Goal: Task Accomplishment & Management: Manage account settings

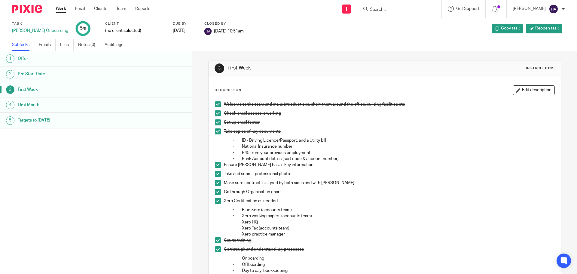
click at [65, 10] on link "Work" at bounding box center [61, 9] width 11 height 6
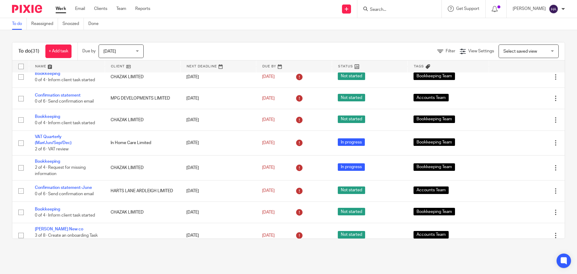
scroll to position [516, 0]
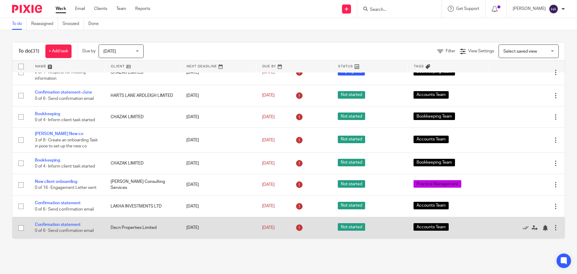
click at [22, 230] on input "checkbox" at bounding box center [20, 227] width 11 height 11
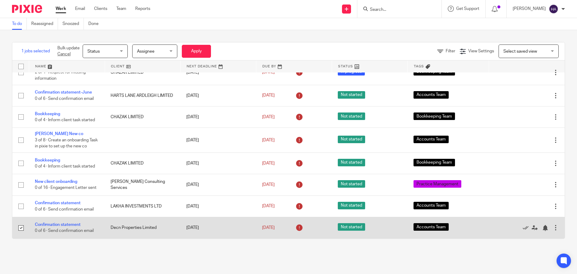
click at [20, 229] on input "checkbox" at bounding box center [20, 227] width 11 height 11
checkbox input "false"
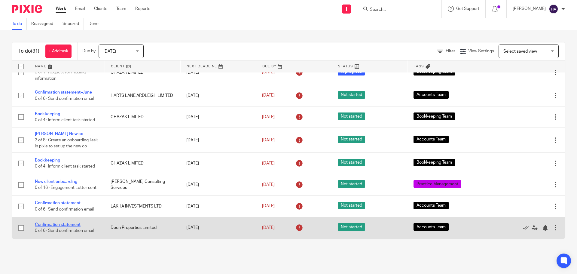
click at [50, 223] on link "Confirmation statement" at bounding box center [58, 224] width 46 height 4
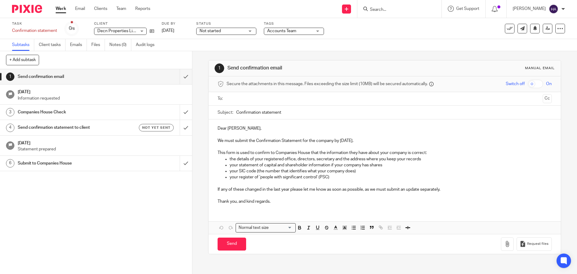
click at [247, 97] on input "text" at bounding box center [384, 98] width 311 height 7
click at [251, 138] on p at bounding box center [384, 136] width 334 height 6
click at [319, 143] on p "We must submit the Confirmation Statement for the company by 2 Sep 2025." at bounding box center [384, 142] width 334 height 6
click at [296, 160] on p "the details of your registered office, directors, secretary and the address whe…" at bounding box center [390, 160] width 322 height 6
drag, startPoint x: 280, startPoint y: 175, endPoint x: 277, endPoint y: 178, distance: 4.0
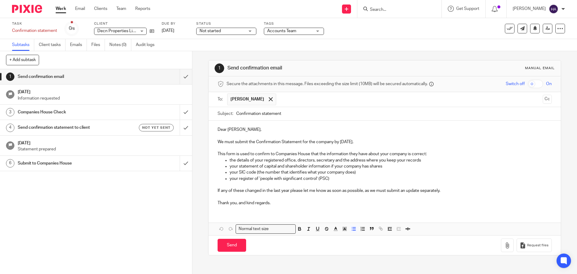
click at [280, 175] on p "your SIC code (the number that identifies what your company does)" at bounding box center [390, 172] width 322 height 6
click at [239, 173] on p "your SIC code (the number that identifies what your company does)" at bounding box center [390, 172] width 322 height 6
drag, startPoint x: 225, startPoint y: 250, endPoint x: 321, endPoint y: 117, distance: 165.0
click at [321, 117] on form "Secure the attachments in this message. Files exceeding the size limit (10MB) w…" at bounding box center [384, 165] width 352 height 178
click at [282, 115] on input "Confirmation statement" at bounding box center [393, 114] width 315 height 14
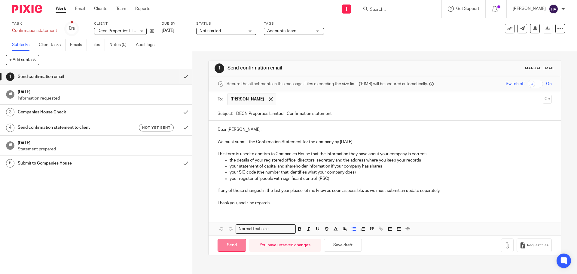
type input "DECN Properties Limited - Confirmation statement"
drag, startPoint x: 236, startPoint y: 246, endPoint x: 583, endPoint y: 101, distance: 375.9
click at [576, 101] on html "Work Email Clients Team Reports Work Email Clients Team Reports Settings Send n…" at bounding box center [288, 137] width 577 height 274
click at [347, 139] on p "We must submit the Confirmation Statement for the company by 2 Sep 2025." at bounding box center [384, 142] width 334 height 6
click at [337, 142] on p "We must submit the Confirmation Statement for the company by 2 Sep 2025." at bounding box center [384, 142] width 334 height 6
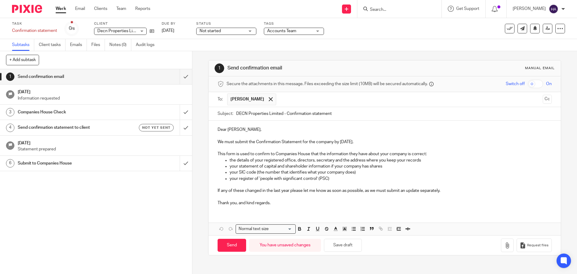
click at [339, 143] on p "We must submit the Confirmation Statement for the company by 2 Sep 2025." at bounding box center [384, 142] width 334 height 6
click at [219, 246] on input "Send" at bounding box center [231, 244] width 29 height 13
type input "Sent"
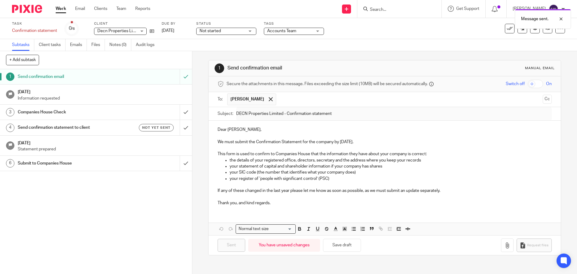
click at [122, 97] on p "Information requested" at bounding box center [102, 98] width 168 height 6
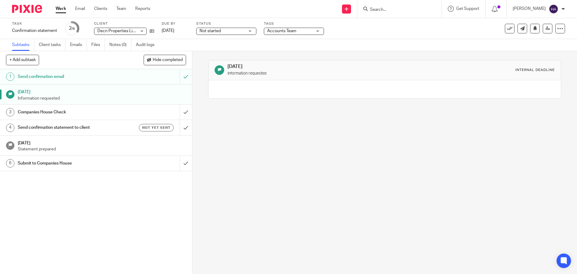
click at [100, 108] on h1 "Companies House Check" at bounding box center [70, 112] width 104 height 9
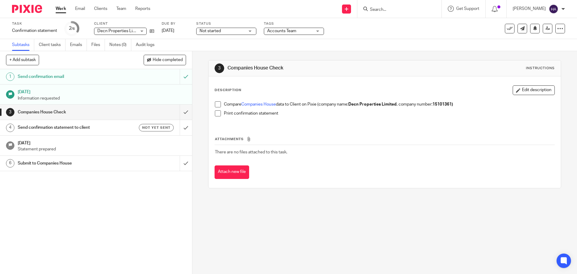
click at [62, 10] on link "Work" at bounding box center [61, 9] width 11 height 6
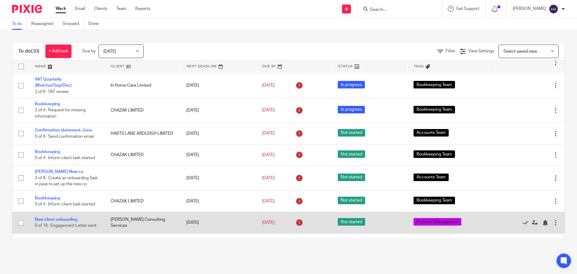
scroll to position [464, 0]
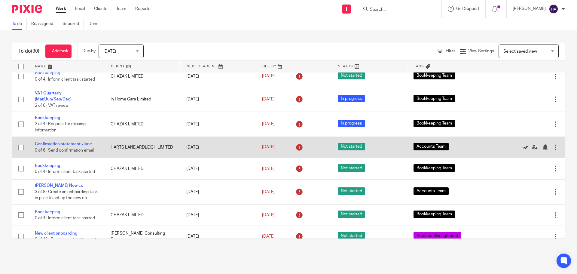
click at [522, 147] on icon at bounding box center [525, 147] width 6 height 6
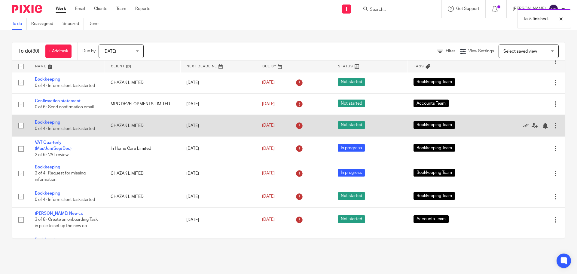
scroll to position [404, 0]
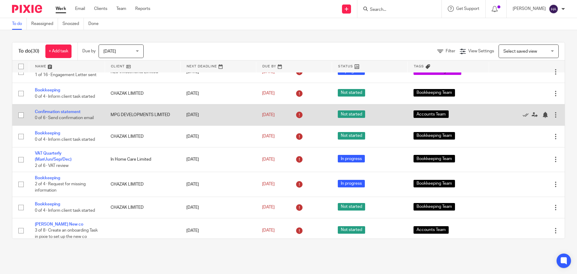
click at [20, 115] on input "checkbox" at bounding box center [20, 114] width 11 height 11
checkbox input "true"
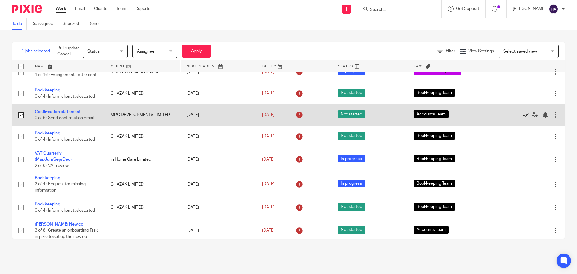
click at [522, 114] on icon at bounding box center [525, 115] width 6 height 6
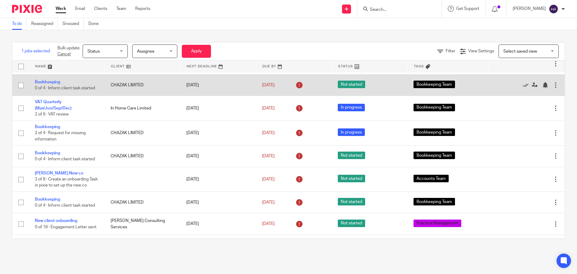
scroll to position [451, 0]
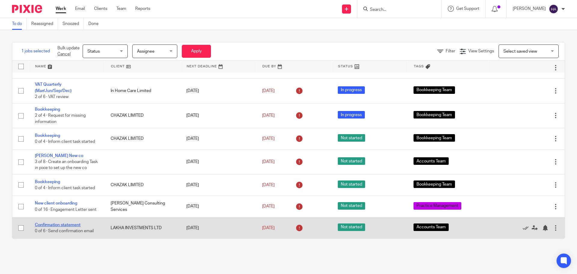
click at [45, 223] on link "Confirmation statement" at bounding box center [58, 225] width 46 height 4
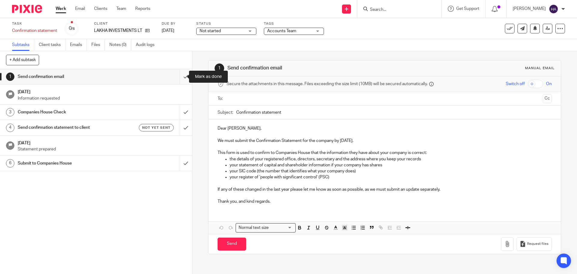
click at [179, 77] on input "submit" at bounding box center [96, 76] width 192 height 15
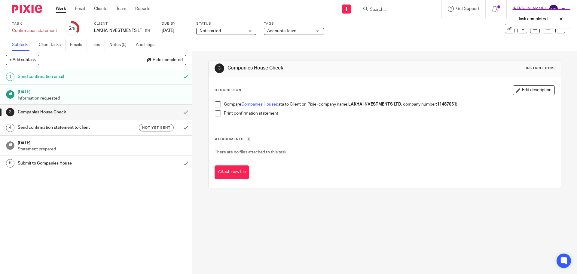
click at [153, 78] on div "Send confirmation email" at bounding box center [96, 76] width 156 height 9
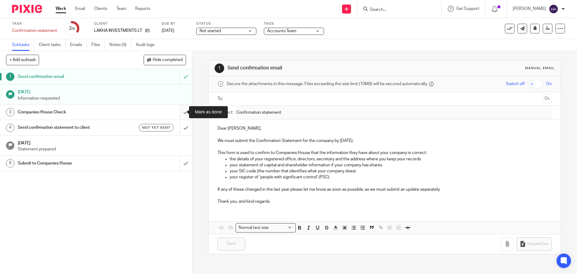
click at [181, 111] on input "submit" at bounding box center [96, 112] width 192 height 15
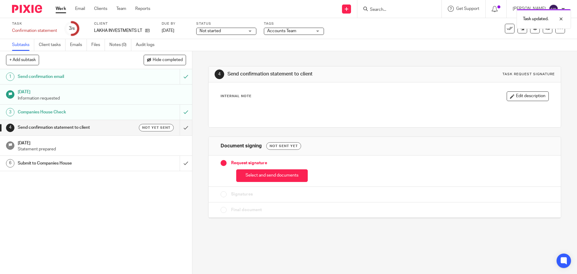
click at [209, 33] on span "Not started" at bounding box center [209, 31] width 21 height 4
click at [211, 52] on span "In progress" at bounding box center [210, 53] width 21 height 4
click at [226, 58] on div "4 Send confirmation statement to client Task request signature Internal Note Ed…" at bounding box center [384, 137] width 352 height 173
click at [62, 10] on link "Work" at bounding box center [61, 9] width 11 height 6
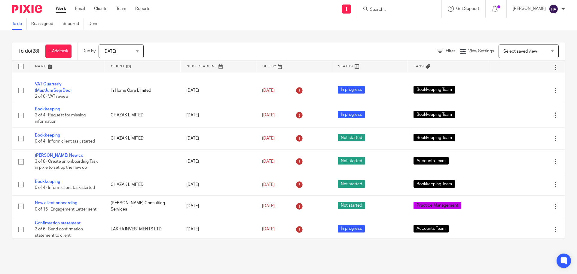
scroll to position [454, 0]
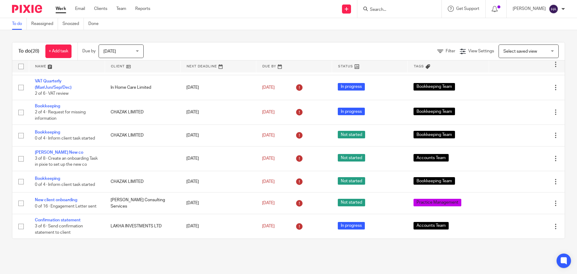
click at [412, 9] on input "Search" at bounding box center [396, 9] width 54 height 5
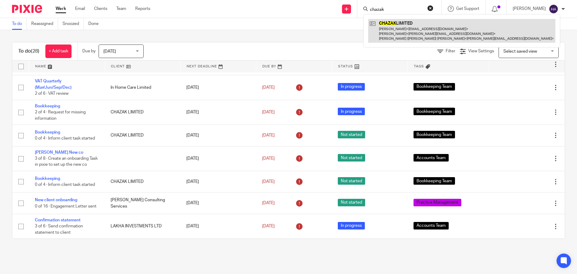
type input "chazak"
click at [418, 36] on link at bounding box center [461, 31] width 187 height 24
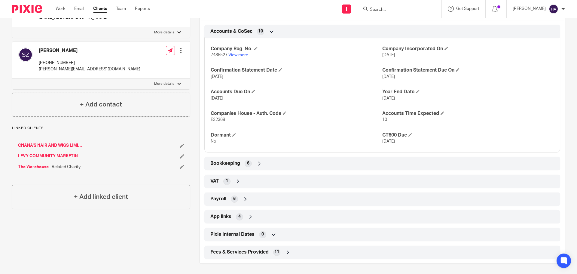
scroll to position [190, 0]
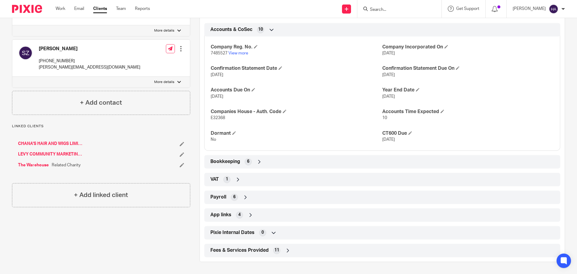
click at [256, 161] on icon at bounding box center [259, 162] width 6 height 6
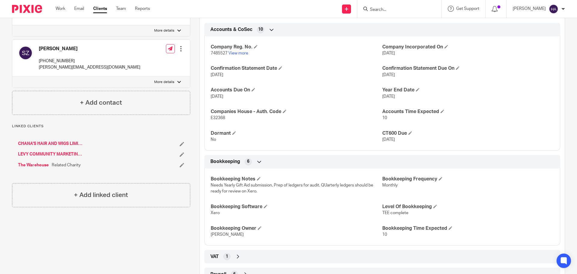
click at [256, 161] on icon at bounding box center [259, 162] width 6 height 6
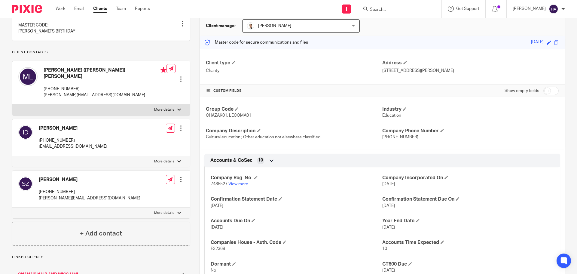
scroll to position [69, 0]
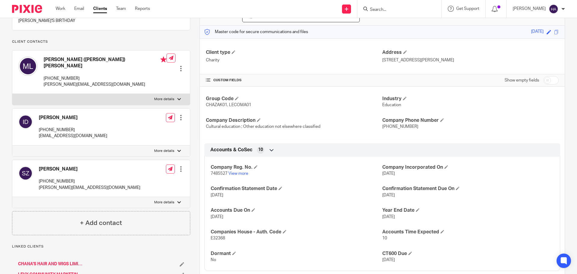
click at [185, 148] on label "More details" at bounding box center [101, 150] width 178 height 11
click at [12, 145] on input "More details" at bounding box center [12, 145] width 0 height 0
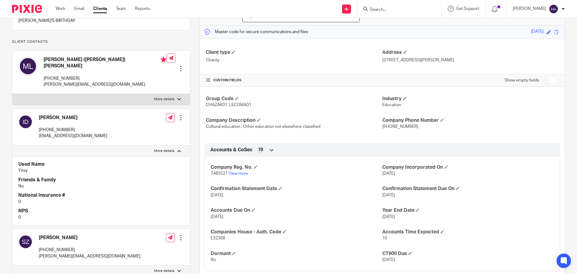
click at [185, 148] on label "More details" at bounding box center [101, 150] width 178 height 11
click at [12, 145] on input "More details" at bounding box center [12, 145] width 0 height 0
checkbox input "false"
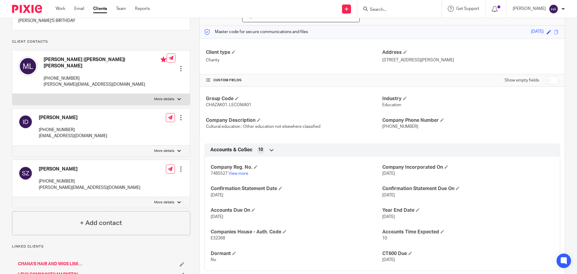
click at [73, 186] on p "sami@wearechazak.com" at bounding box center [90, 187] width 102 height 6
copy div "sami@wearechazak.com"
click at [384, 4] on div at bounding box center [399, 9] width 84 height 18
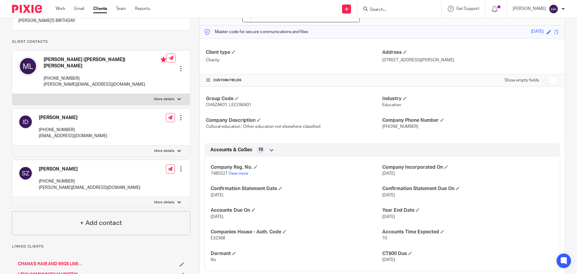
click at [390, 11] on input "Search" at bounding box center [396, 9] width 54 height 5
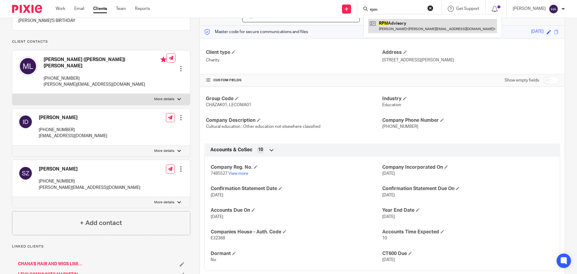
type input "rpm"
click at [393, 31] on link at bounding box center [432, 26] width 129 height 14
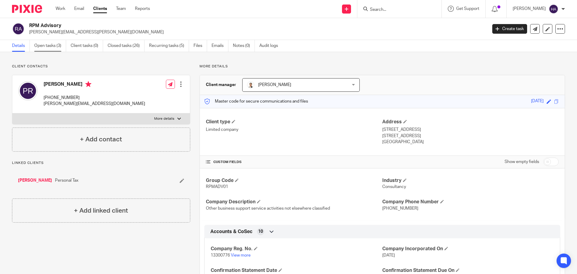
click at [38, 43] on link "Open tasks (3)" at bounding box center [50, 46] width 32 height 12
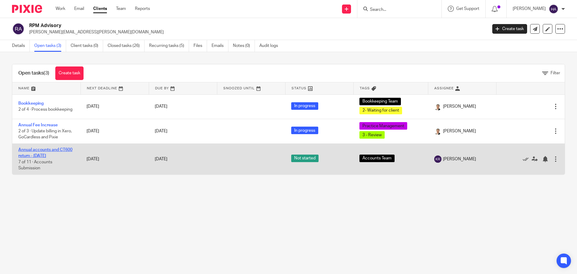
click at [44, 151] on link "Annual accounts and CT600 return - [DATE]" at bounding box center [45, 152] width 54 height 10
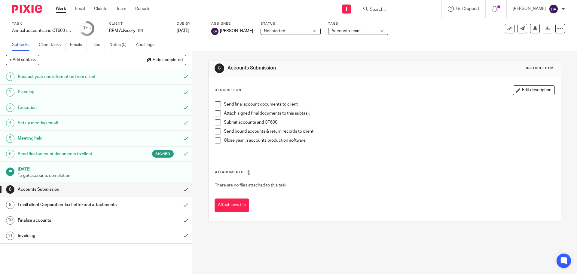
click at [143, 155] on div "Signed" at bounding box center [148, 154] width 52 height 8
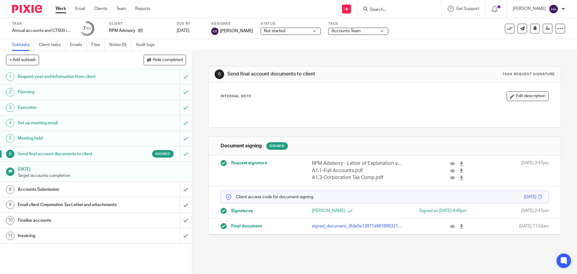
click at [331, 228] on p "signed_document_3fde0e13871d481896321d8f9410e086.pdf" at bounding box center [357, 226] width 91 height 6
click at [328, 223] on p "signed_document_3fde0e13871d481896321d8f9410e086.pdf" at bounding box center [357, 226] width 91 height 6
click at [450, 163] on icon at bounding box center [452, 163] width 5 height 5
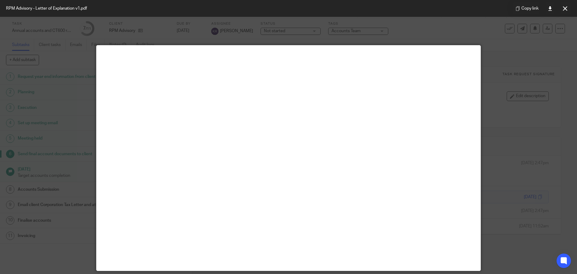
click at [35, 141] on div at bounding box center [288, 137] width 577 height 274
click at [563, 8] on icon at bounding box center [565, 8] width 5 height 5
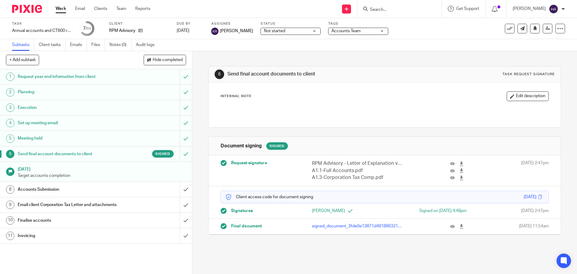
click at [450, 167] on div at bounding box center [454, 170] width 9 height 7
click at [450, 171] on icon at bounding box center [452, 170] width 5 height 5
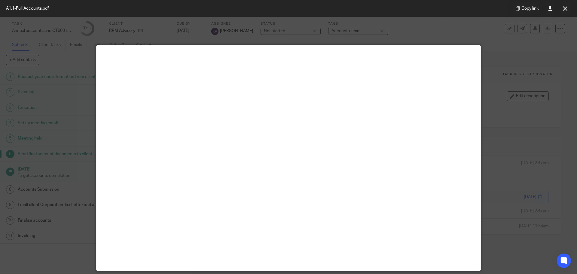
click at [507, 114] on div at bounding box center [288, 137] width 577 height 274
click at [565, 10] on icon at bounding box center [565, 8] width 5 height 5
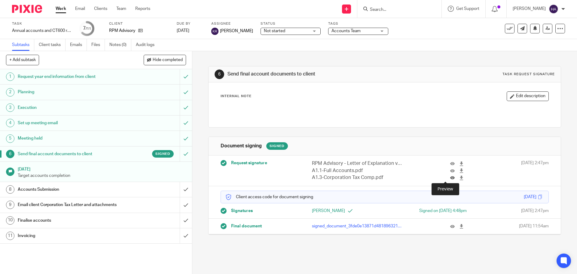
click at [450, 178] on icon at bounding box center [452, 177] width 5 height 5
click at [333, 227] on p "signed_document_3fde0e13871d481896321d8f9410e086.pdf" at bounding box center [357, 226] width 91 height 6
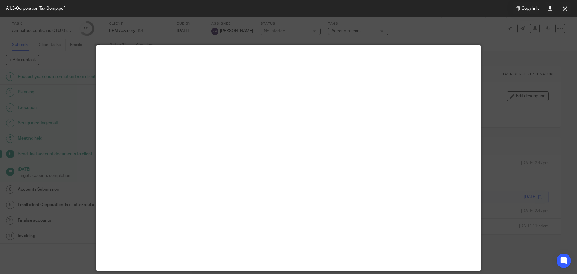
click at [370, 244] on main at bounding box center [288, 157] width 384 height 225
click at [565, 12] on button at bounding box center [565, 8] width 12 height 12
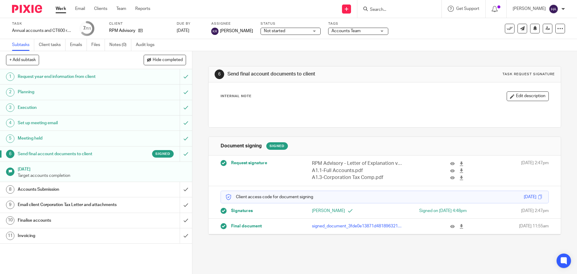
click at [340, 226] on p "signed_document_3fde0e13871d481896321d8f9410e086.pdf" at bounding box center [357, 226] width 91 height 6
